Goal: Check status: Check status

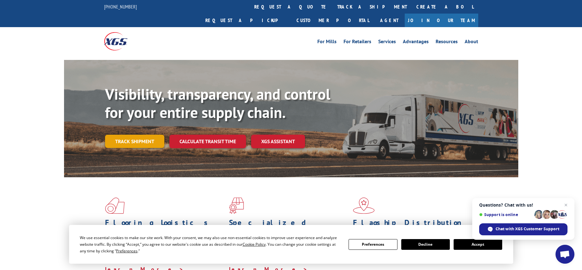
click at [154, 135] on link "Track shipment" at bounding box center [134, 141] width 59 height 13
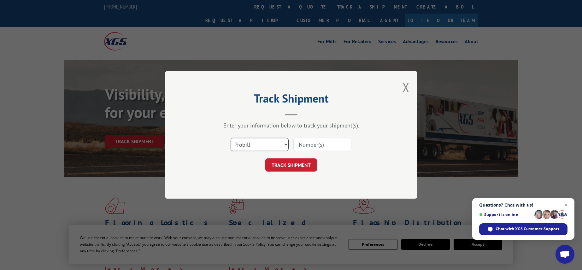
click at [284, 145] on select "Select category... Probill BOL PO" at bounding box center [260, 144] width 58 height 13
click at [307, 145] on input at bounding box center [323, 144] width 58 height 13
paste input "480305983904"
type input "480305983904"
click at [291, 166] on button "TRACK SHIPMENT" at bounding box center [291, 165] width 52 height 13
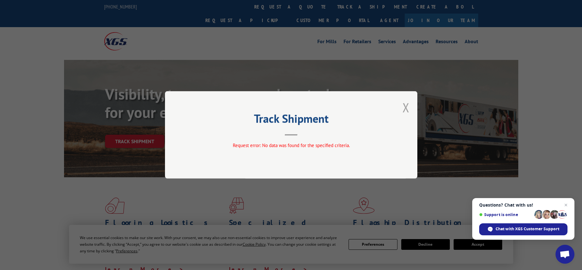
click at [405, 110] on button "Close modal" at bounding box center [406, 107] width 7 height 17
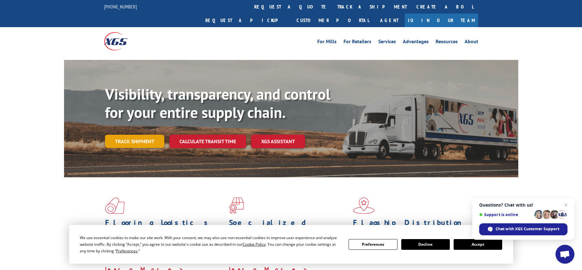
click at [140, 135] on link "Track shipment" at bounding box center [134, 141] width 59 height 13
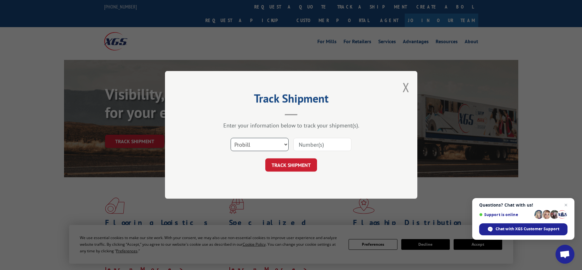
click at [283, 145] on select "Select category... Probill BOL PO" at bounding box center [260, 144] width 58 height 13
select select "bol"
click at [310, 146] on input at bounding box center [323, 144] width 58 height 13
paste input "480305983904"
type input "480305983904"
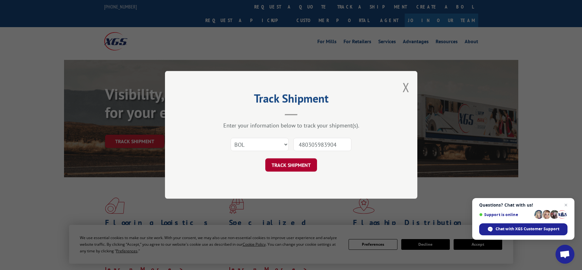
click at [293, 165] on button "TRACK SHIPMENT" at bounding box center [291, 165] width 52 height 13
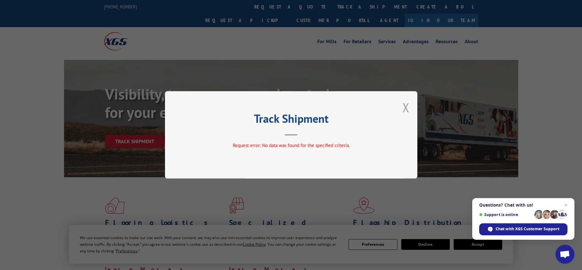
click at [405, 108] on button "Close modal" at bounding box center [406, 107] width 7 height 17
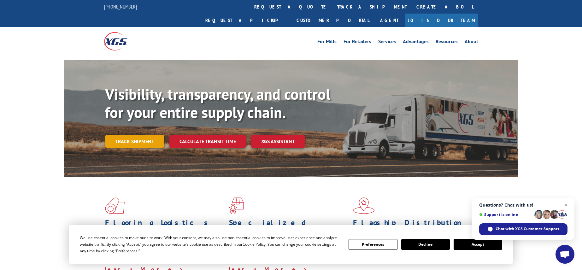
click at [123, 135] on link "Track shipment" at bounding box center [134, 141] width 59 height 13
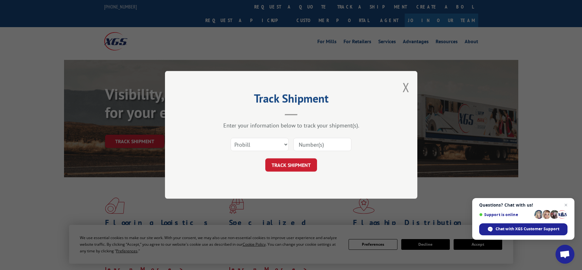
click at [273, 143] on select "Select category... Probill BOL PO" at bounding box center [260, 144] width 58 height 13
select select "po"
click at [324, 146] on input at bounding box center [323, 144] width 58 height 13
paste input "480305983904"
type input "480305983904"
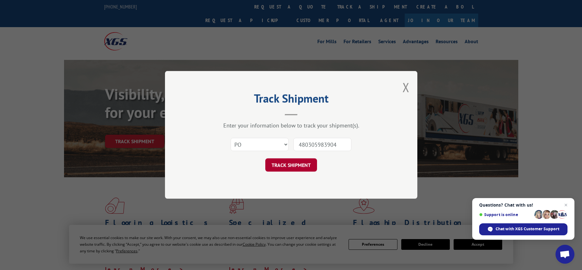
click at [300, 165] on button "TRACK SHIPMENT" at bounding box center [291, 165] width 52 height 13
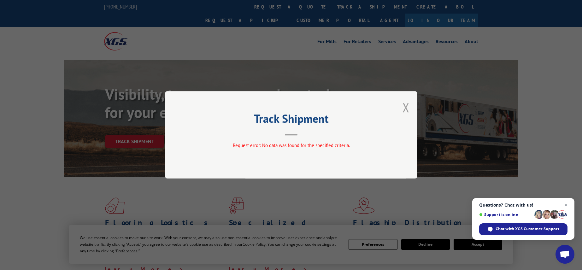
click at [405, 108] on button "Close modal" at bounding box center [406, 107] width 7 height 17
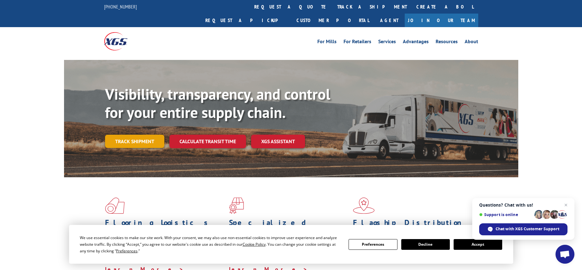
click at [150, 135] on link "Track shipment" at bounding box center [134, 141] width 59 height 13
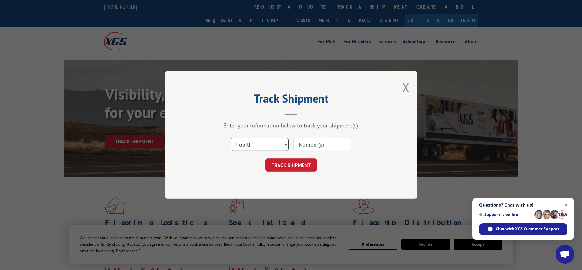
click at [277, 147] on select "Select category... Probill BOL PO" at bounding box center [260, 144] width 58 height 13
click at [310, 145] on input at bounding box center [323, 144] width 58 height 13
paste input "480305983904"
click at [299, 146] on input "480305983904" at bounding box center [323, 144] width 58 height 13
type input "480305983904"
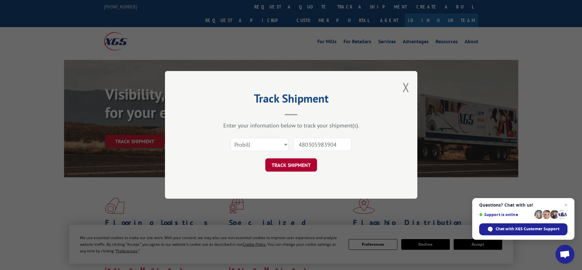
click at [296, 167] on button "TRACK SHIPMENT" at bounding box center [291, 165] width 52 height 13
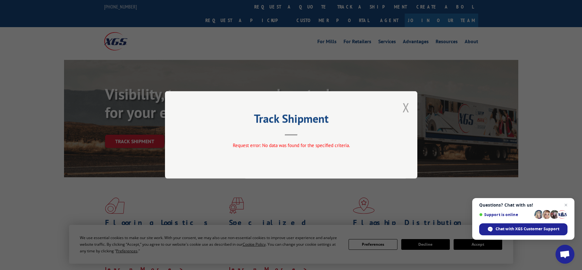
click at [407, 108] on button "Close modal" at bounding box center [406, 107] width 7 height 17
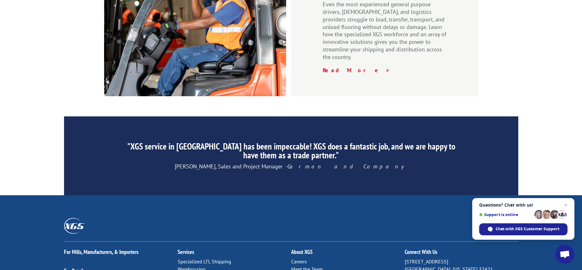
scroll to position [979, 0]
